Goal: Task Accomplishment & Management: Manage account settings

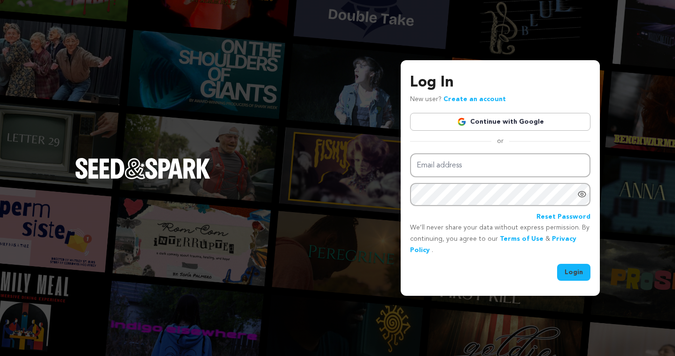
click at [480, 124] on link "Continue with Google" at bounding box center [500, 122] width 180 height 18
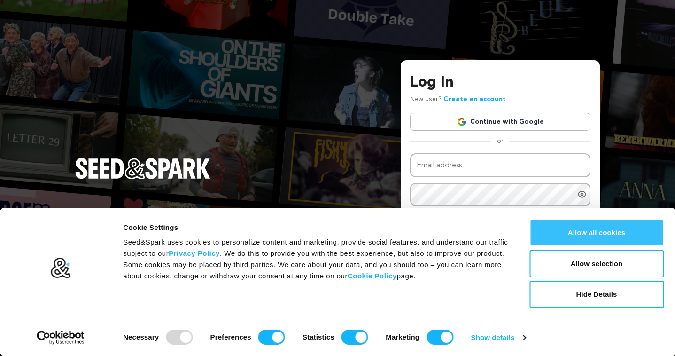
click at [573, 233] on button "Allow all cookies" at bounding box center [596, 232] width 134 height 27
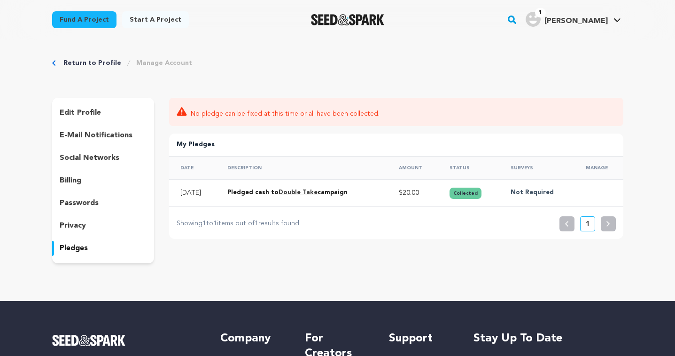
click at [106, 63] on link "Return to Profile" at bounding box center [92, 62] width 58 height 9
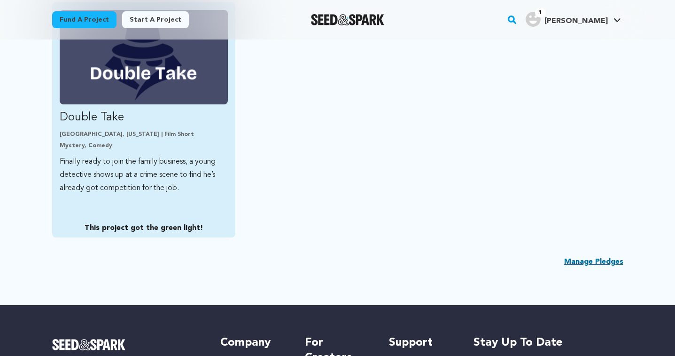
scroll to position [272, 0]
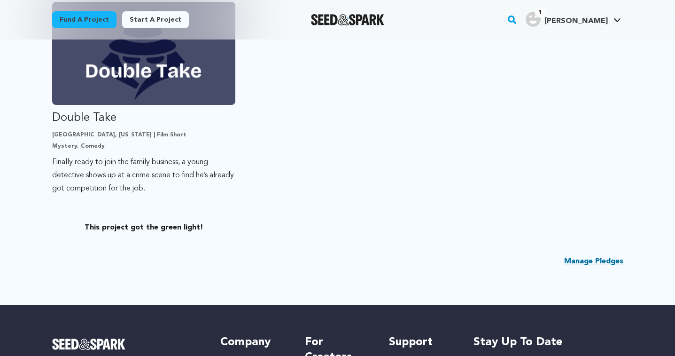
click at [571, 260] on link "Manage Pledges" at bounding box center [593, 261] width 59 height 11
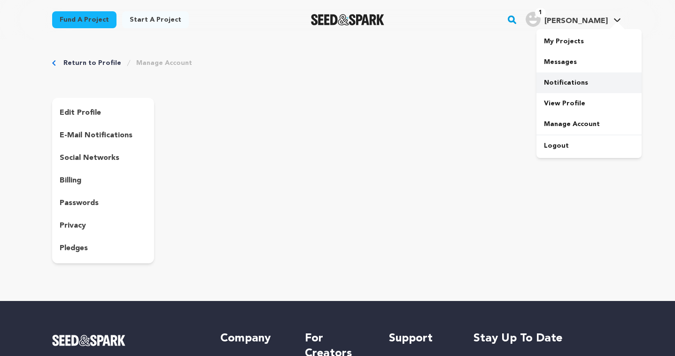
click at [563, 78] on link "Notifications" at bounding box center [588, 82] width 105 height 21
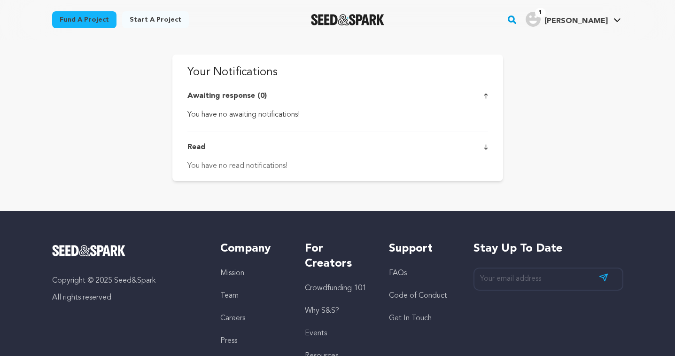
click at [519, 71] on main "Fund a project Start a project Search" at bounding box center [337, 226] width 675 height 452
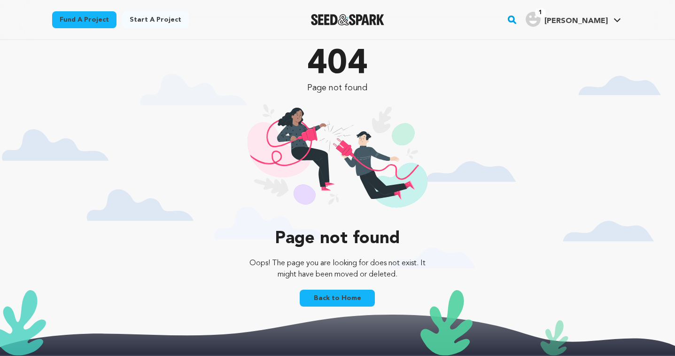
click at [350, 293] on link "Back to Home" at bounding box center [337, 297] width 75 height 17
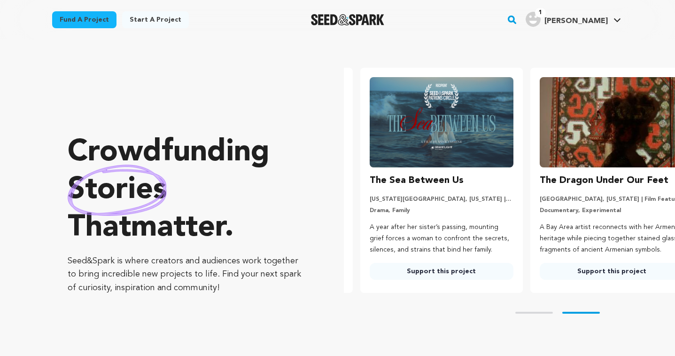
scroll to position [0, 178]
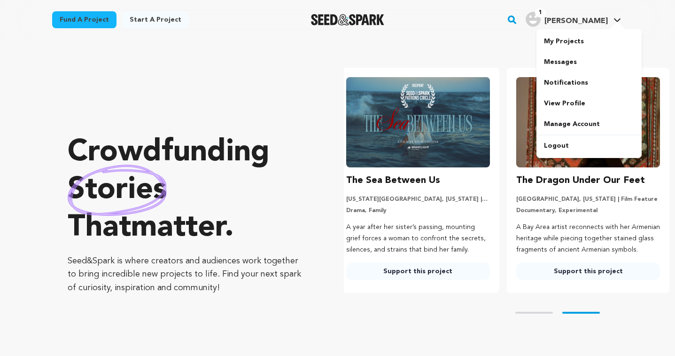
click at [577, 19] on span "[PERSON_NAME]" at bounding box center [575, 21] width 63 height 8
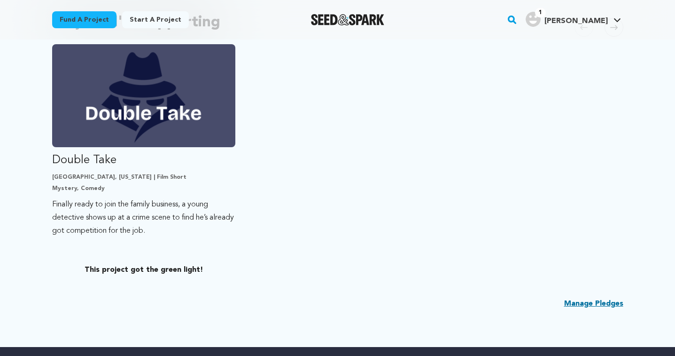
scroll to position [231, 0]
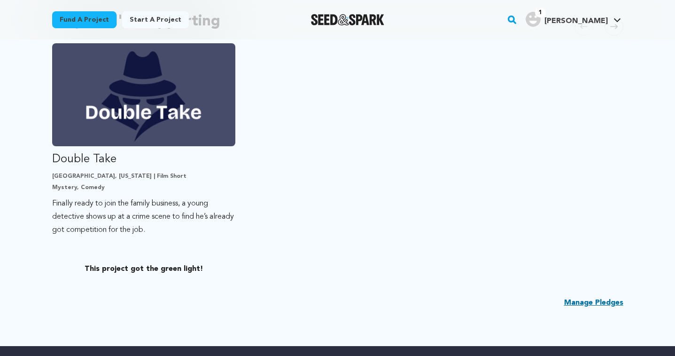
click at [596, 298] on link "Manage Pledges" at bounding box center [593, 302] width 59 height 11
